Goal: Information Seeking & Learning: Learn about a topic

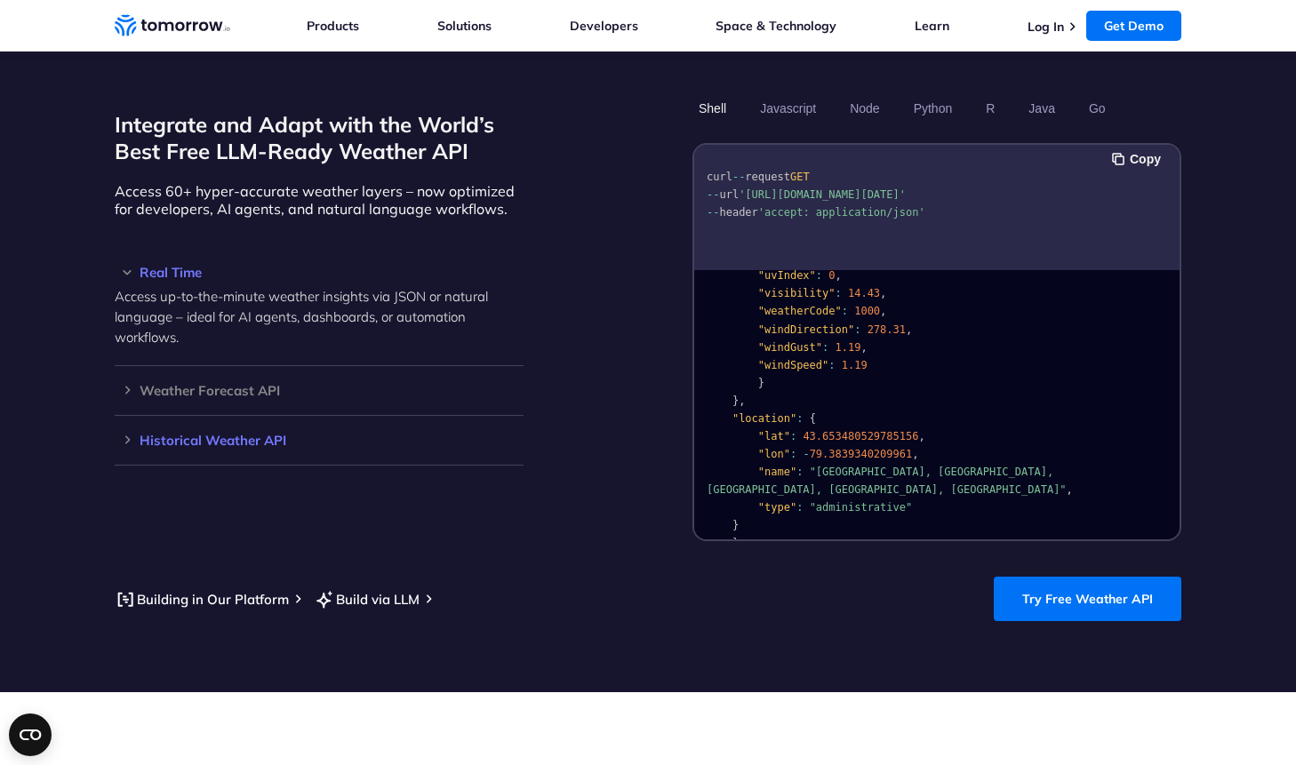
scroll to position [356, 0]
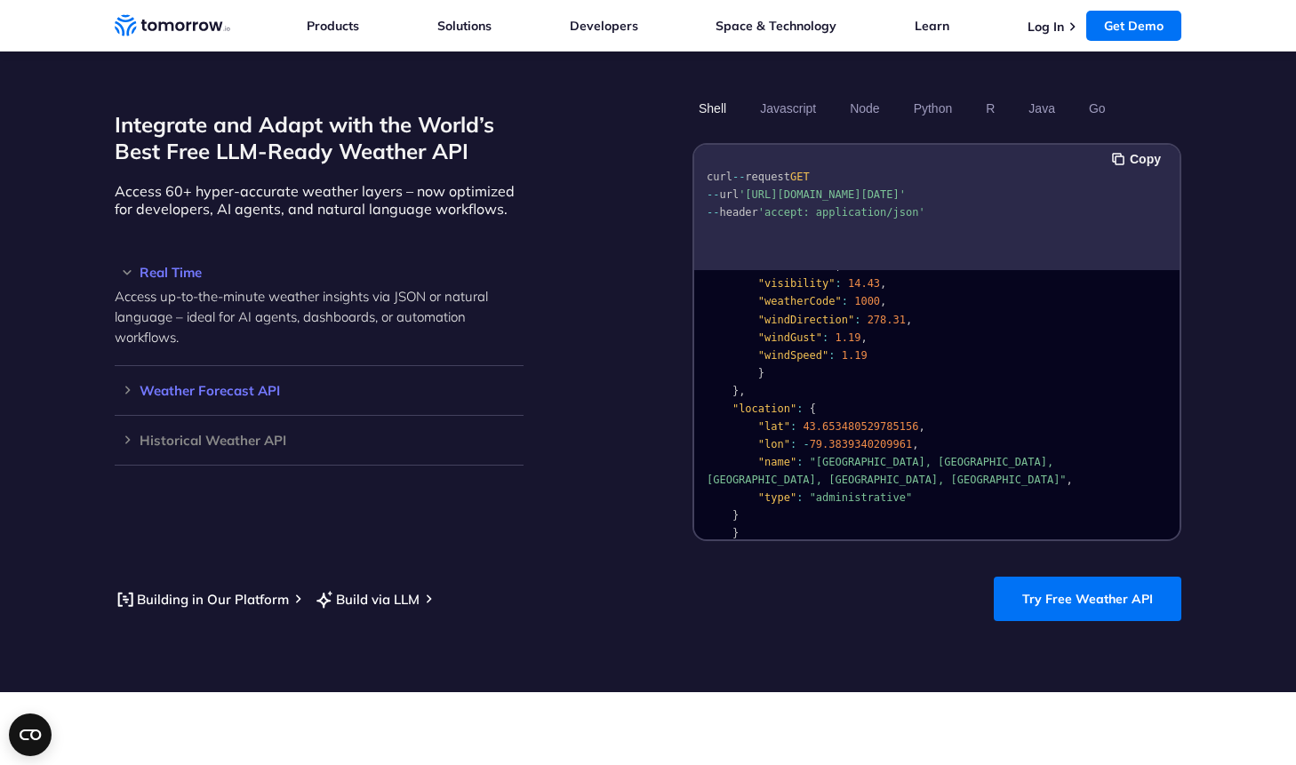
click at [127, 384] on h3 "Weather Forecast API" at bounding box center [319, 390] width 409 height 13
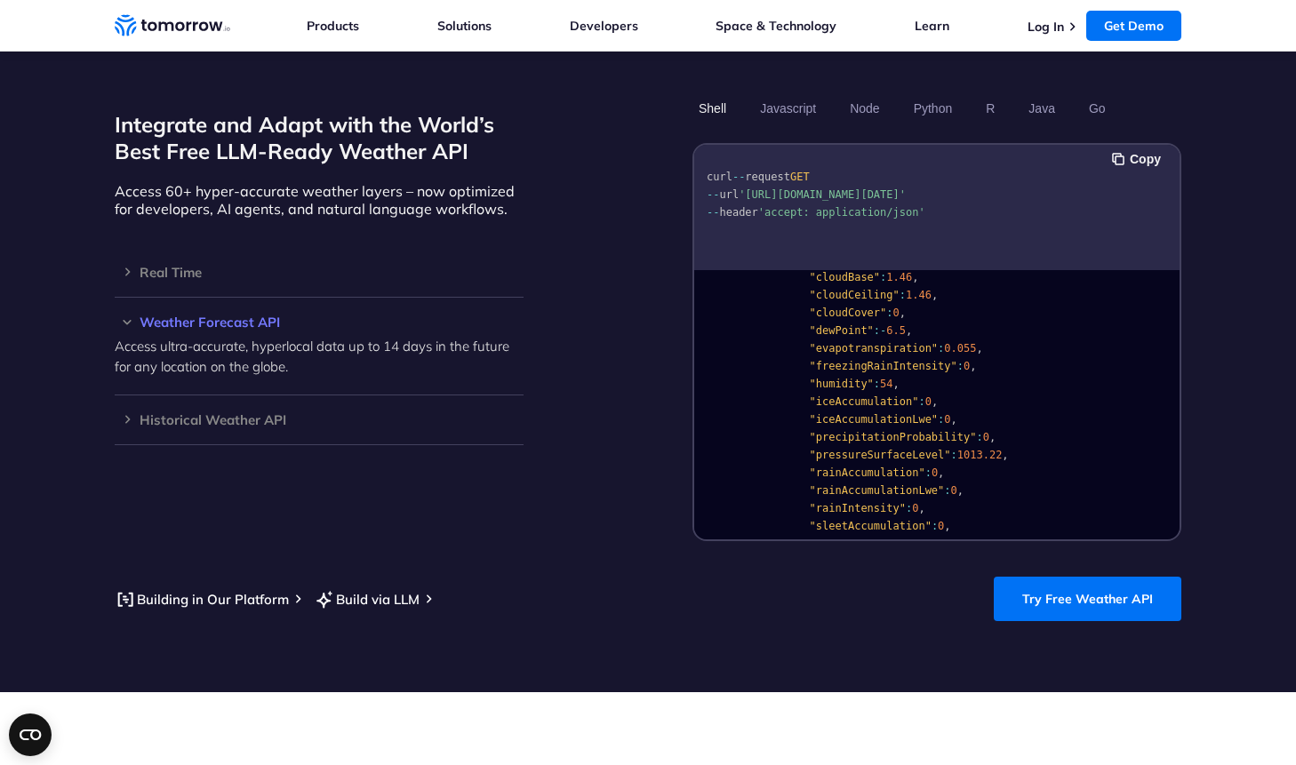
scroll to position [90, 0]
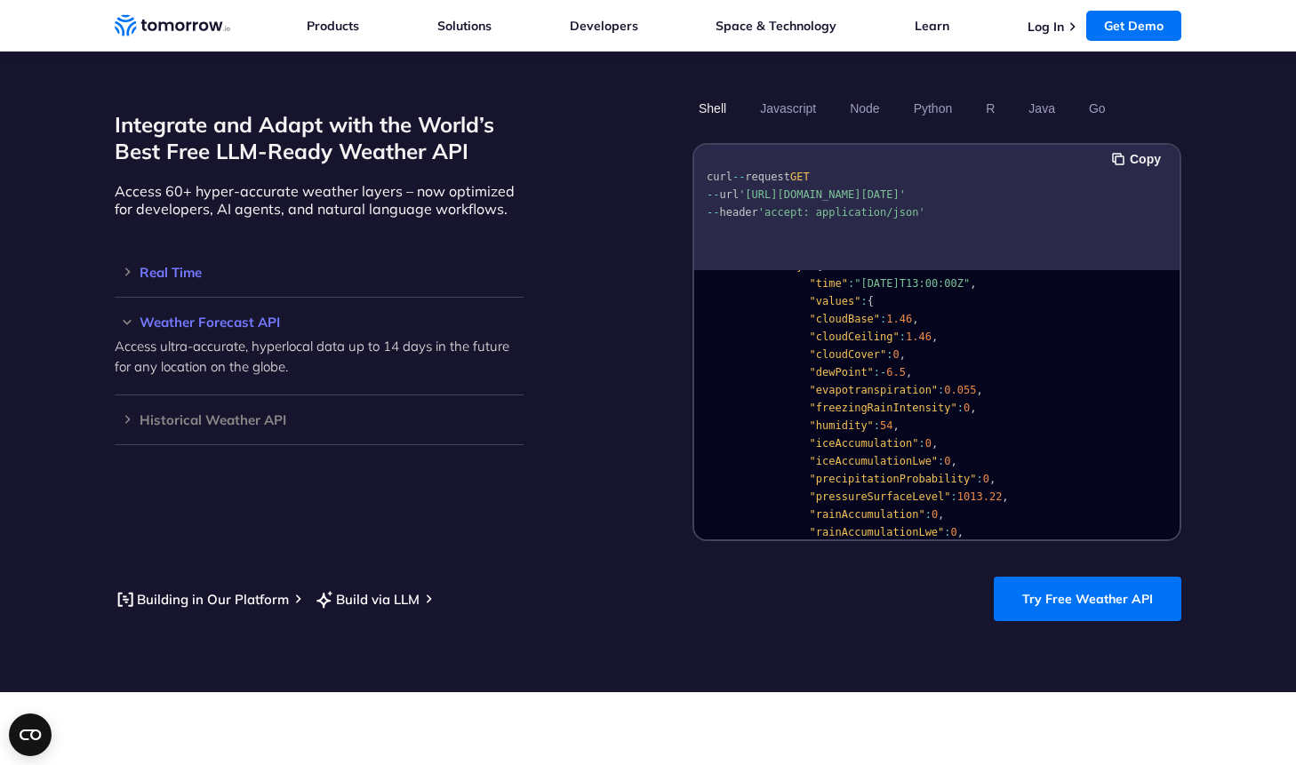
click at [172, 266] on h3 "Real Time" at bounding box center [319, 272] width 409 height 13
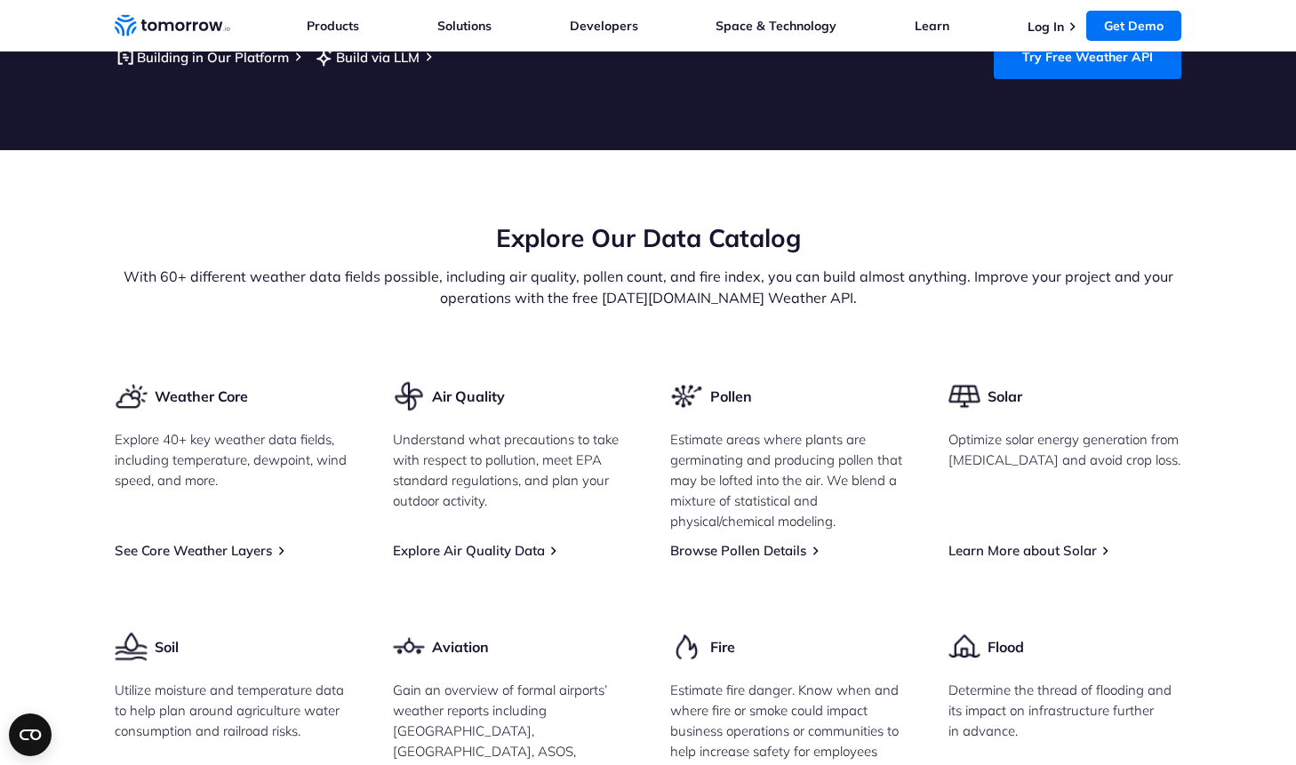
scroll to position [2134, 0]
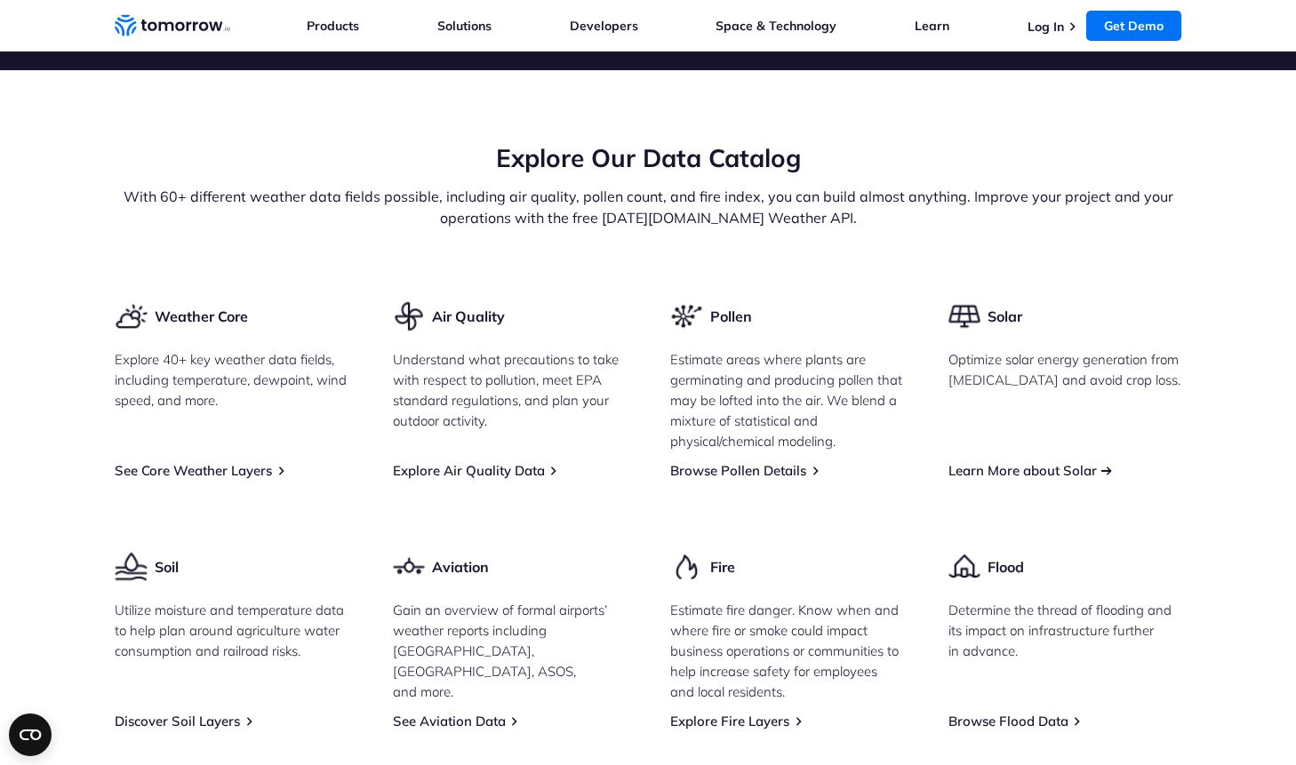
click at [1004, 462] on link "Learn More about Solar" at bounding box center [1022, 470] width 148 height 17
